Goal: Task Accomplishment & Management: Manage account settings

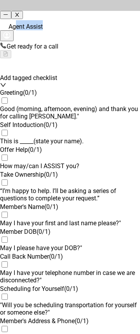
drag, startPoint x: 58, startPoint y: 12, endPoint x: 22, endPoint y: 25, distance: 38.7
click at [22, 25] on div "Agent Assist" at bounding box center [70, 31] width 140 height 22
click at [78, 24] on div "Agent Assist" at bounding box center [70, 31] width 140 height 22
click at [68, 20] on div "Agent Assist" at bounding box center [70, 31] width 140 height 22
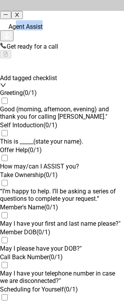
click at [62, 20] on div "Agent Assist" at bounding box center [62, 31] width 124 height 22
click at [43, 24] on span "Agent Assist" at bounding box center [26, 26] width 34 height 7
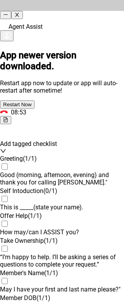
scroll to position [906, 0]
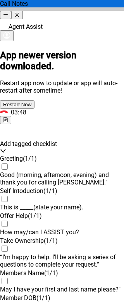
scroll to position [906, 0]
drag, startPoint x: 115, startPoint y: 21, endPoint x: 115, endPoint y: 30, distance: 8.6
click at [10, 32] on icon "button" at bounding box center [6, 35] width 7 height 7
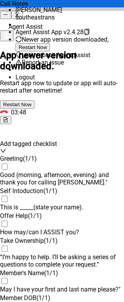
click at [35, 81] on span "Logout" at bounding box center [25, 76] width 19 height 7
